Goal: Information Seeking & Learning: Learn about a topic

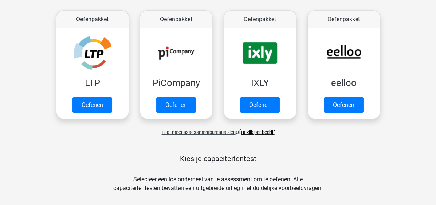
scroll to position [146, 0]
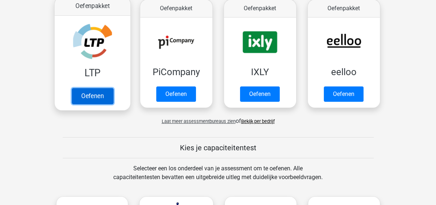
click at [93, 99] on link "Oefenen" at bounding box center [92, 96] width 42 height 16
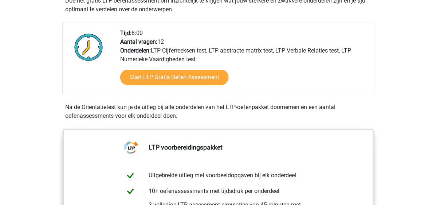
scroll to position [146, 0]
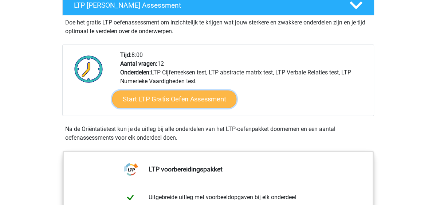
click at [184, 101] on link "Start LTP Gratis Oefen Assessment" at bounding box center [174, 98] width 125 height 17
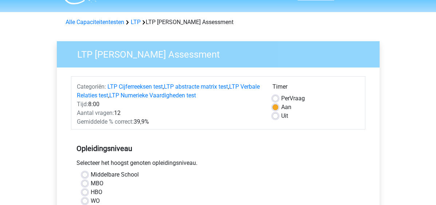
scroll to position [73, 0]
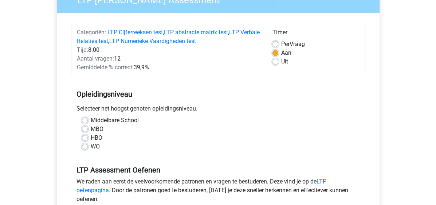
click at [91, 129] on label "MBO" at bounding box center [97, 129] width 13 height 9
click at [84, 129] on input "MBO" at bounding box center [85, 128] width 6 height 7
radio input "true"
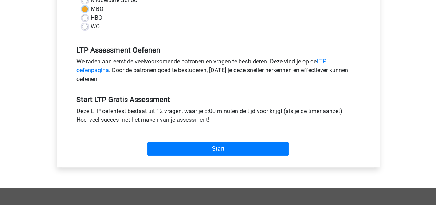
scroll to position [219, 0]
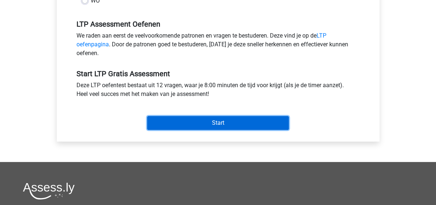
click at [214, 124] on input "Start" at bounding box center [218, 123] width 142 height 14
click at [228, 125] on input "Start" at bounding box center [218, 123] width 142 height 14
click at [219, 123] on input "Start" at bounding box center [218, 123] width 142 height 14
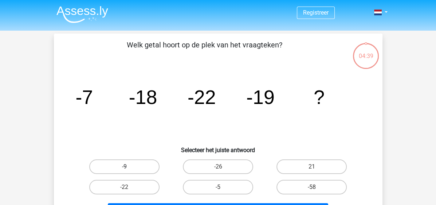
click at [129, 169] on label "-9" at bounding box center [124, 166] width 70 height 15
click at [129, 169] on input "-9" at bounding box center [126, 169] width 5 height 5
radio input "true"
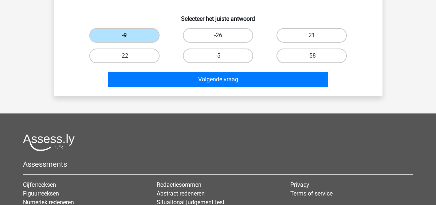
scroll to position [146, 0]
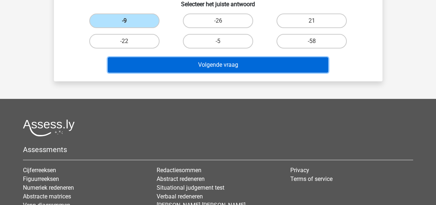
click at [222, 62] on button "Volgende vraag" at bounding box center [218, 64] width 221 height 15
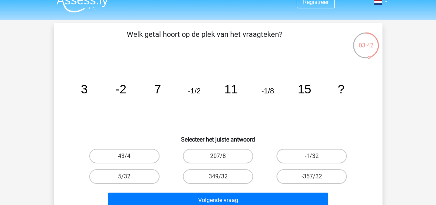
scroll to position [0, 0]
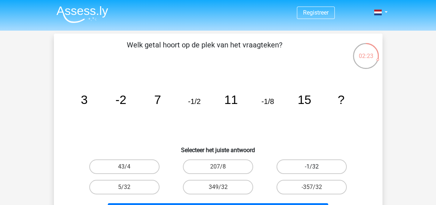
click at [309, 165] on label "-1/32" at bounding box center [312, 166] width 70 height 15
click at [312, 167] on input "-1/32" at bounding box center [314, 169] width 5 height 5
radio input "true"
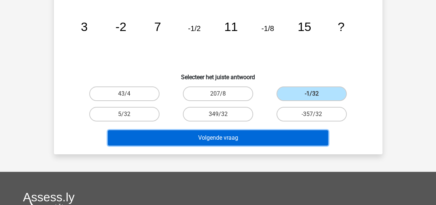
click at [233, 136] on button "Volgende vraag" at bounding box center [218, 137] width 221 height 15
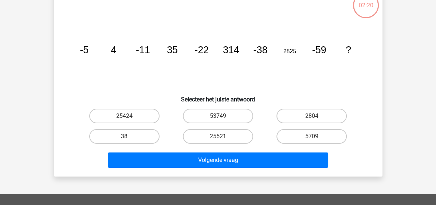
scroll to position [34, 0]
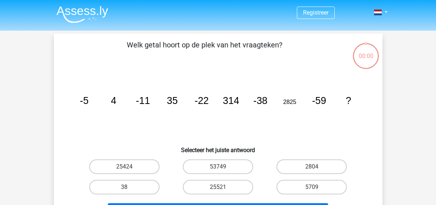
scroll to position [34, 0]
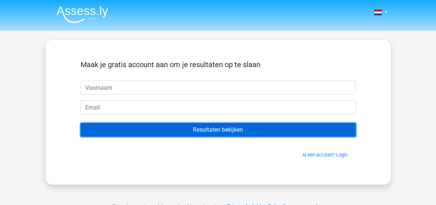
click at [236, 131] on input "Resultaten bekijken" at bounding box center [219, 130] width 276 height 14
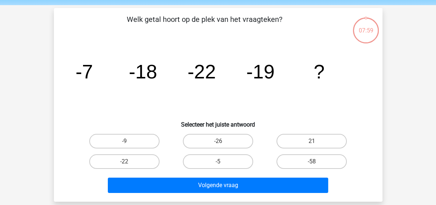
scroll to position [36, 0]
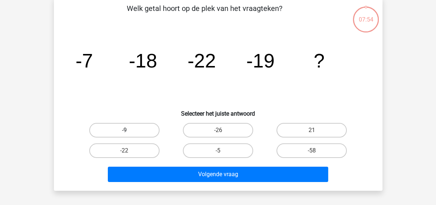
click at [121, 130] on label "-9" at bounding box center [124, 130] width 70 height 15
click at [124, 130] on input "-9" at bounding box center [126, 132] width 5 height 5
radio input "true"
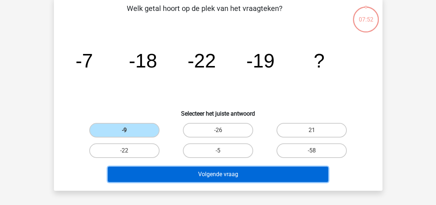
click at [223, 172] on button "Volgende vraag" at bounding box center [218, 174] width 221 height 15
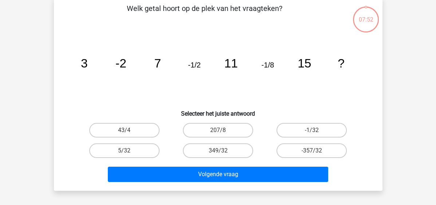
scroll to position [34, 0]
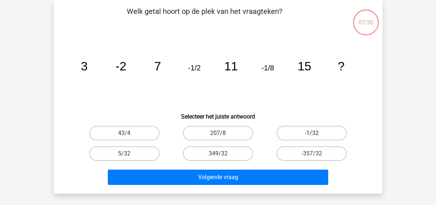
click at [307, 133] on label "-1/32" at bounding box center [312, 133] width 70 height 15
click at [312, 133] on input "-1/32" at bounding box center [314, 135] width 5 height 5
radio input "true"
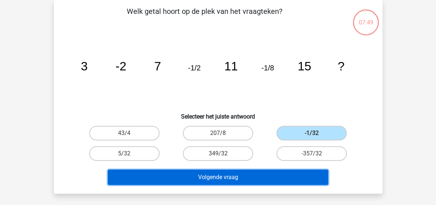
click at [226, 180] on button "Volgende vraag" at bounding box center [218, 177] width 221 height 15
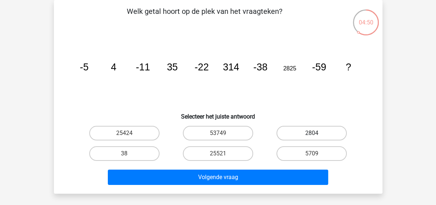
click at [310, 135] on label "2804" at bounding box center [312, 133] width 70 height 15
click at [312, 135] on input "2804" at bounding box center [314, 135] width 5 height 5
radio input "true"
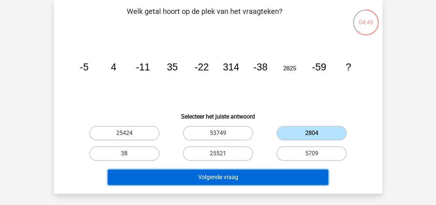
click at [218, 174] on button "Volgende vraag" at bounding box center [218, 177] width 221 height 15
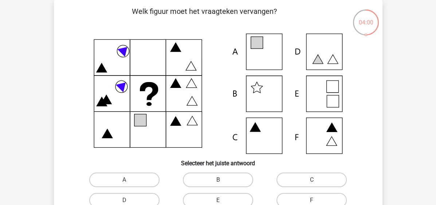
click at [319, 133] on icon at bounding box center [218, 94] width 294 height 120
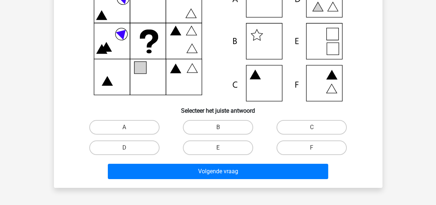
scroll to position [106, 0]
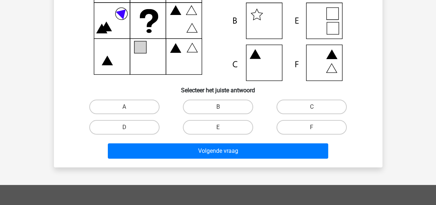
click at [312, 107] on input "C" at bounding box center [314, 109] width 5 height 5
radio input "true"
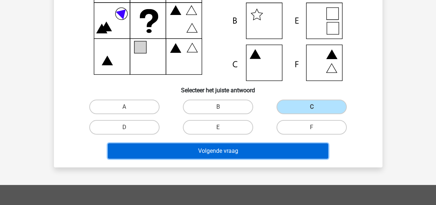
click at [217, 150] on button "Volgende vraag" at bounding box center [218, 150] width 221 height 15
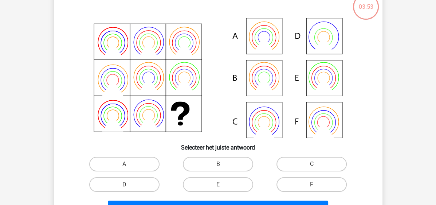
scroll to position [34, 0]
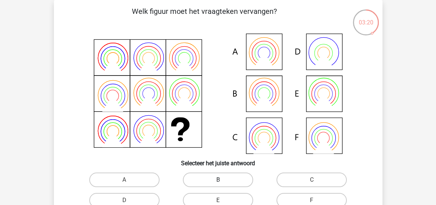
click at [227, 178] on label "B" at bounding box center [218, 179] width 70 height 15
click at [223, 180] on input "B" at bounding box center [220, 182] width 5 height 5
radio input "true"
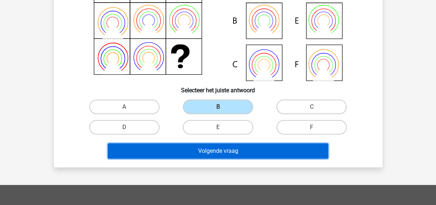
click at [219, 151] on button "Volgende vraag" at bounding box center [218, 150] width 221 height 15
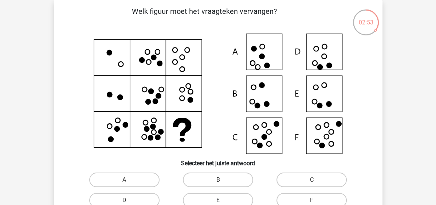
click at [220, 199] on label "E" at bounding box center [218, 200] width 70 height 15
click at [220, 200] on input "E" at bounding box center [220, 202] width 5 height 5
radio input "true"
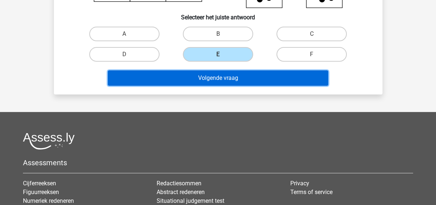
click at [218, 75] on button "Volgende vraag" at bounding box center [218, 77] width 221 height 15
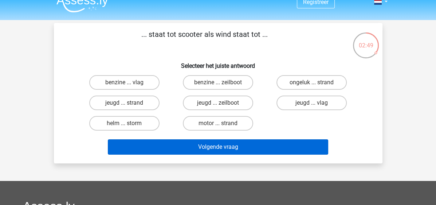
scroll to position [0, 0]
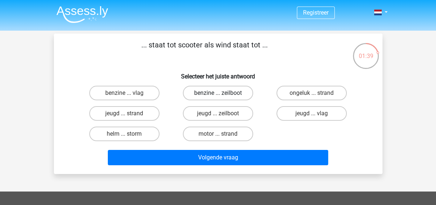
click at [230, 92] on label "benzine ... zeilboot" at bounding box center [218, 93] width 70 height 15
click at [223, 93] on input "benzine ... zeilboot" at bounding box center [220, 95] width 5 height 5
radio input "true"
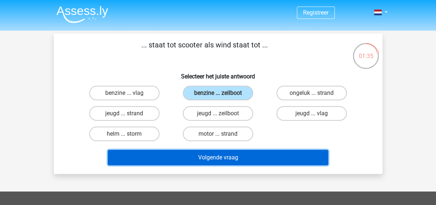
click at [215, 156] on button "Volgende vraag" at bounding box center [218, 157] width 221 height 15
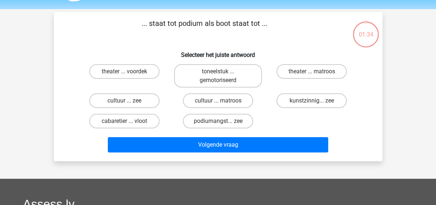
scroll to position [34, 0]
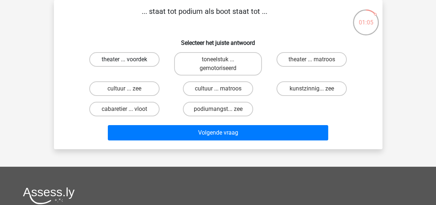
click at [133, 61] on label "theater ... voordek" at bounding box center [124, 59] width 70 height 15
click at [129, 61] on input "theater ... voordek" at bounding box center [126, 61] width 5 height 5
radio input "true"
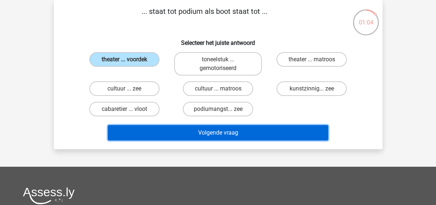
click at [214, 131] on button "Volgende vraag" at bounding box center [218, 132] width 221 height 15
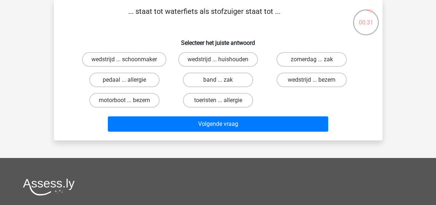
click at [124, 100] on input "motorboot ... bezem" at bounding box center [126, 102] width 5 height 5
radio input "true"
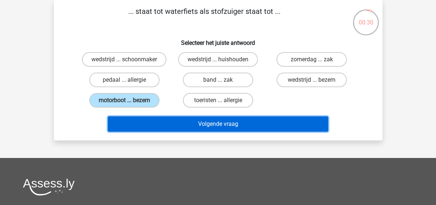
click at [213, 121] on button "Volgende vraag" at bounding box center [218, 123] width 221 height 15
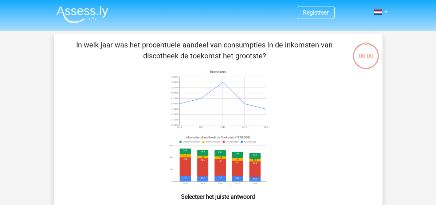
scroll to position [34, 0]
